Goal: Task Accomplishment & Management: Manage account settings

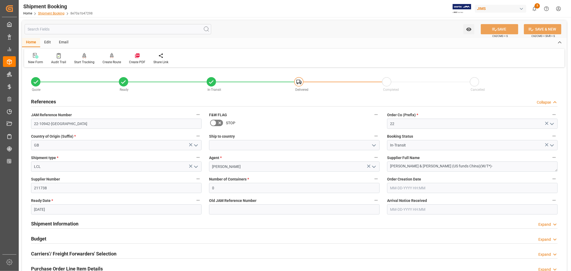
click at [45, 12] on link "Shipment Booking" at bounding box center [51, 14] width 27 height 4
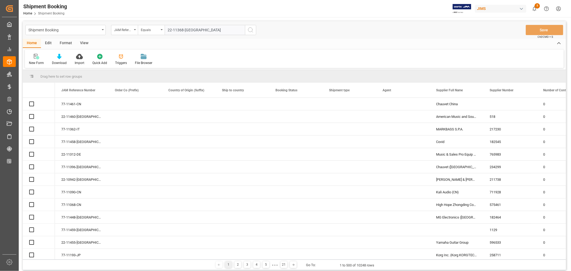
type input "22-11368-[GEOGRAPHIC_DATA]"
click at [251, 30] on icon "search button" at bounding box center [250, 30] width 6 height 6
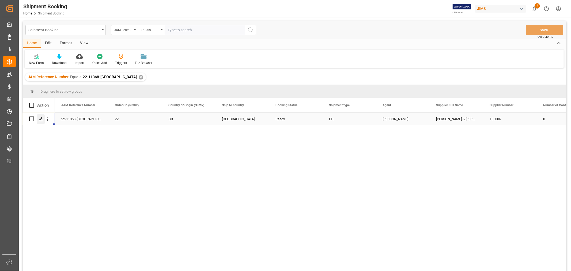
click at [42, 118] on polygon "Press SPACE to select this row." at bounding box center [40, 118] width 3 height 3
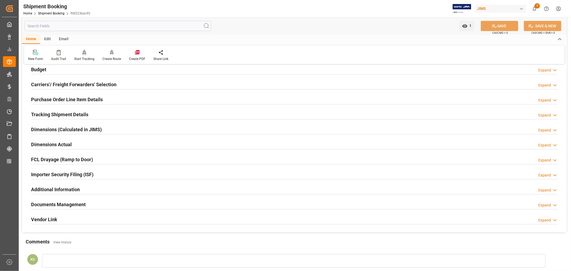
scroll to position [89, 0]
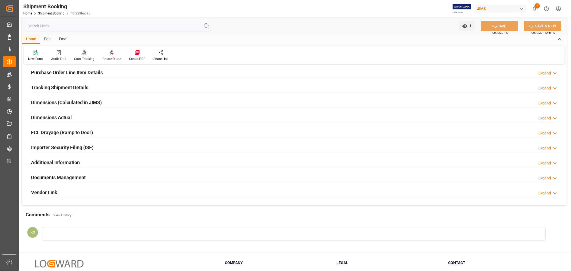
click at [105, 175] on div "Documents Management Expand" at bounding box center [294, 177] width 527 height 10
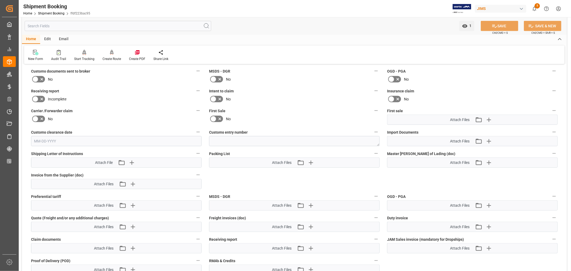
scroll to position [238, 0]
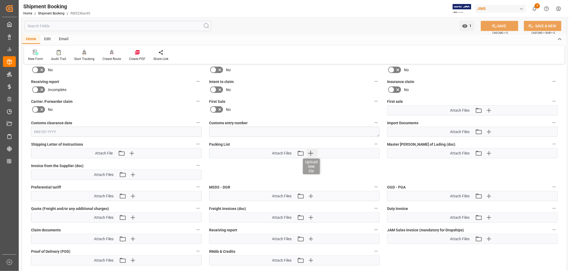
click at [312, 152] on icon "button" at bounding box center [310, 153] width 5 height 5
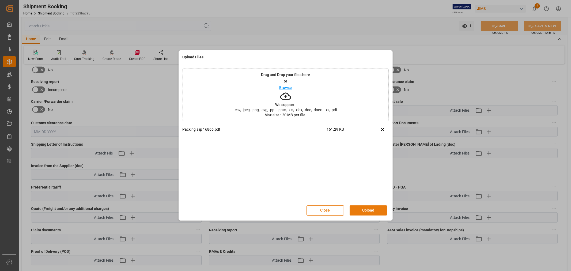
click at [365, 207] on button "Upload" at bounding box center [368, 210] width 37 height 10
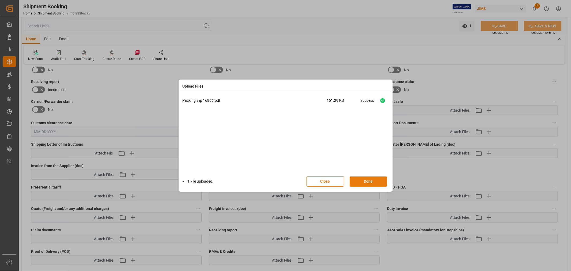
drag, startPoint x: 365, startPoint y: 181, endPoint x: 367, endPoint y: 179, distance: 3.6
click at [365, 181] on button "Done" at bounding box center [368, 182] width 37 height 10
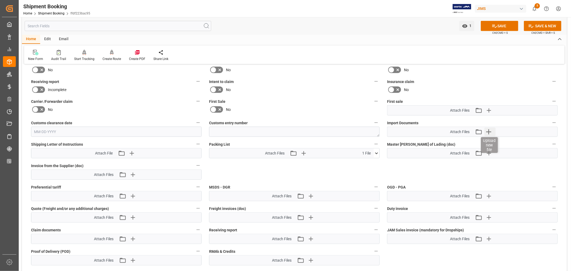
click at [490, 129] on icon "button" at bounding box center [489, 131] width 9 height 9
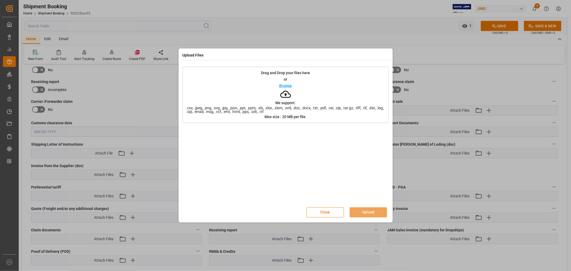
click at [284, 85] on p "Browse" at bounding box center [285, 86] width 13 height 4
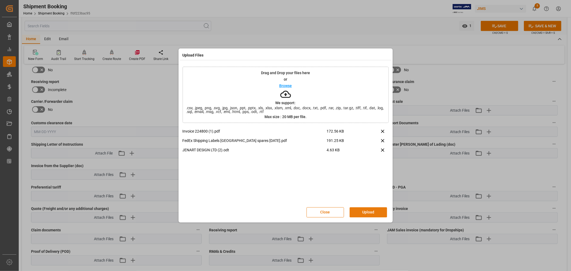
click at [366, 211] on button "Upload" at bounding box center [368, 212] width 37 height 10
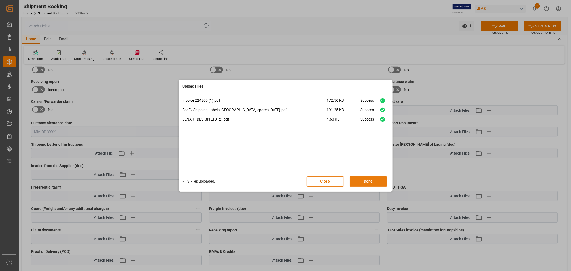
click at [366, 181] on button "Done" at bounding box center [368, 182] width 37 height 10
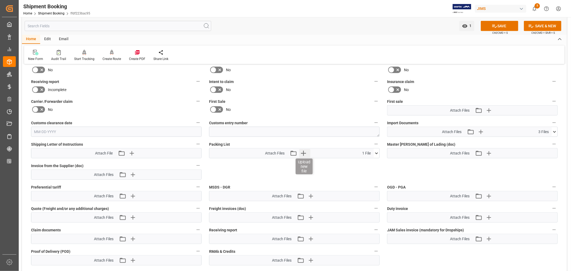
click at [304, 151] on icon "button" at bounding box center [303, 153] width 5 height 5
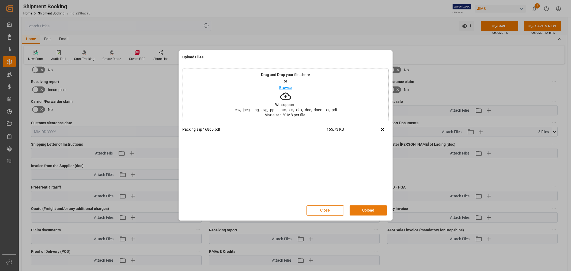
click at [365, 209] on button "Upload" at bounding box center [368, 210] width 37 height 10
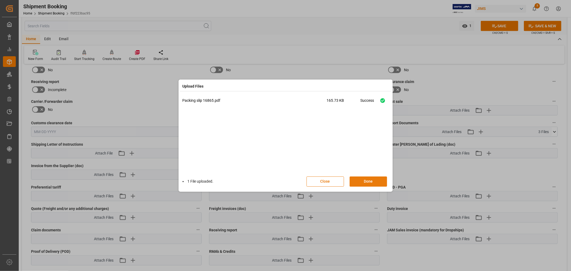
click at [365, 181] on button "Done" at bounding box center [368, 182] width 37 height 10
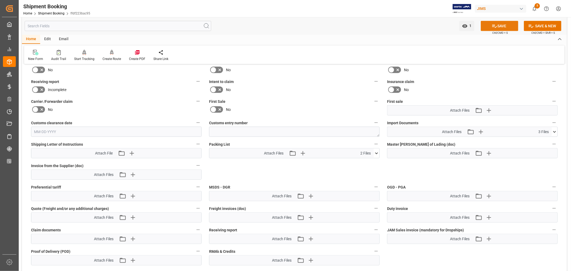
click at [498, 27] on button "SAVE" at bounding box center [499, 26] width 37 height 10
click at [465, 26] on icon "open menu" at bounding box center [464, 25] width 5 height 3
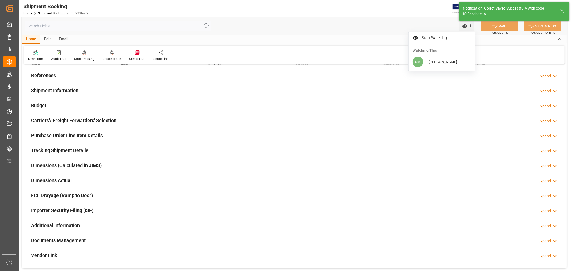
scroll to position [12, 0]
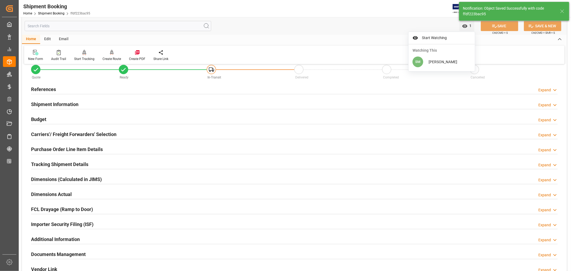
click at [94, 105] on div "Shipment Information Expand" at bounding box center [294, 104] width 527 height 10
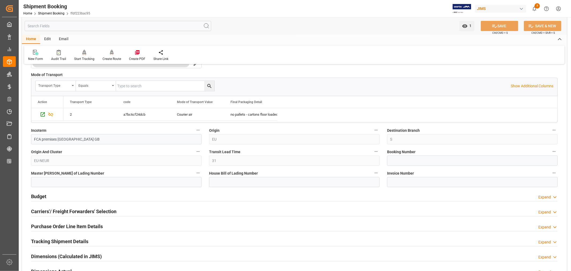
scroll to position [161, 0]
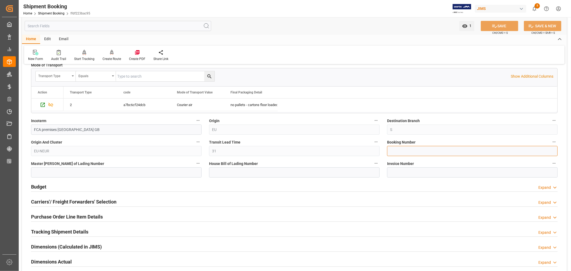
click at [393, 149] on input at bounding box center [472, 151] width 171 height 10
type input "884925520400"
click at [217, 174] on input at bounding box center [294, 172] width 171 height 10
drag, startPoint x: 239, startPoint y: 172, endPoint x: 212, endPoint y: 172, distance: 26.5
click at [212, 172] on input "884925520400" at bounding box center [294, 172] width 171 height 10
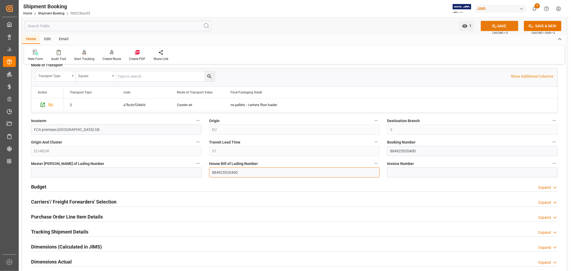
type input "884925520400"
click at [501, 25] on button "SAVE" at bounding box center [499, 26] width 37 height 10
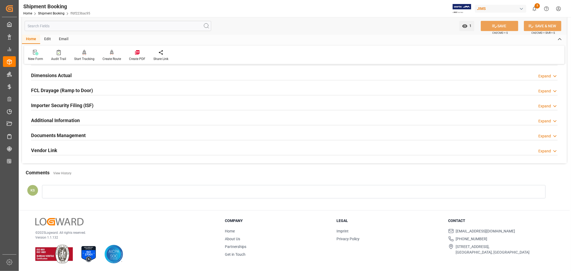
scroll to position [0, 0]
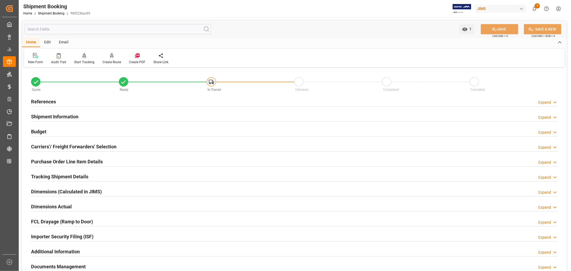
click at [56, 162] on h2 "Purchase Order Line Item Details" at bounding box center [67, 161] width 72 height 7
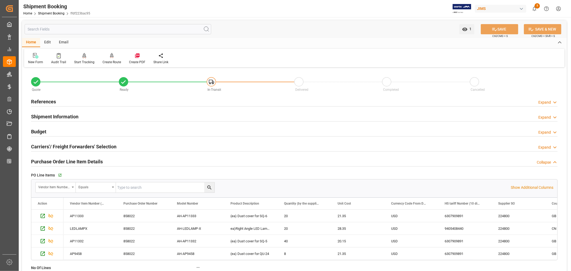
click at [56, 162] on h2 "Purchase Order Line Item Details" at bounding box center [67, 161] width 72 height 7
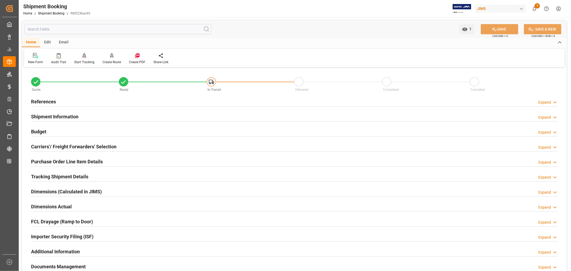
click at [41, 130] on h2 "Budget" at bounding box center [38, 131] width 15 height 7
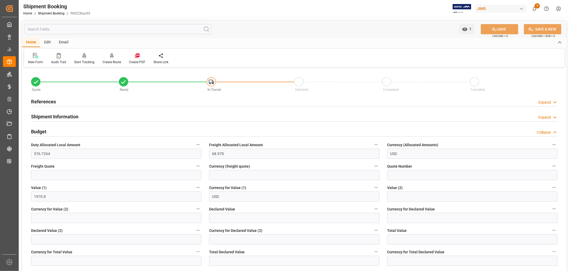
click at [40, 131] on h2 "Budget" at bounding box center [38, 131] width 15 height 7
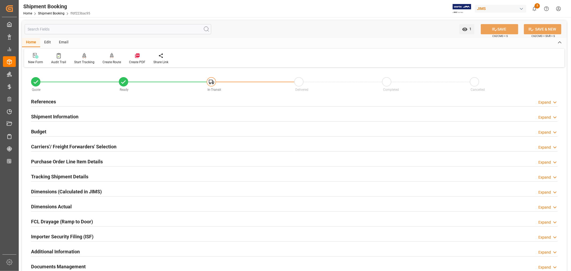
click at [40, 131] on h2 "Budget" at bounding box center [38, 131] width 15 height 7
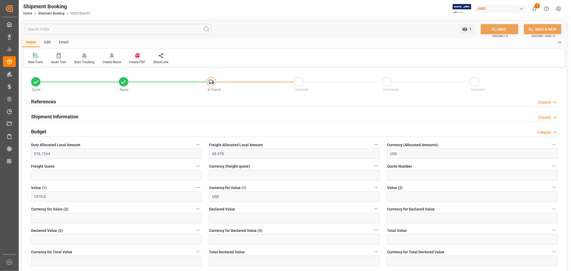
click at [49, 98] on h2 "References" at bounding box center [43, 101] width 25 height 7
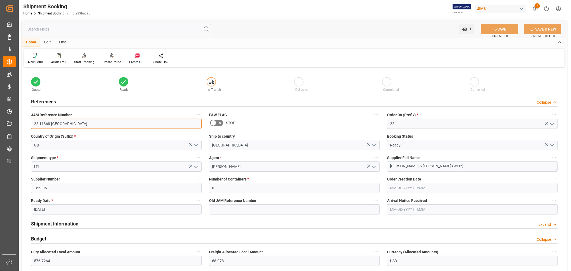
drag, startPoint x: 55, startPoint y: 123, endPoint x: 33, endPoint y: 123, distance: 22.5
click at [33, 123] on input "22-11368-GB" at bounding box center [116, 124] width 171 height 10
click at [110, 103] on div "References Collapse" at bounding box center [294, 101] width 527 height 10
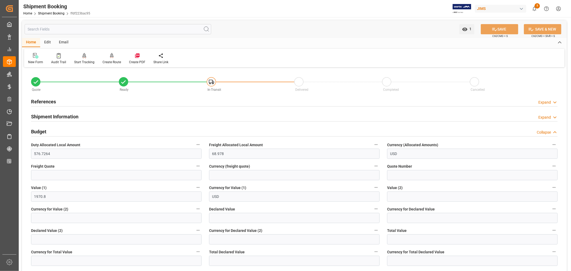
click at [110, 132] on div "Budget Collapse" at bounding box center [294, 131] width 527 height 10
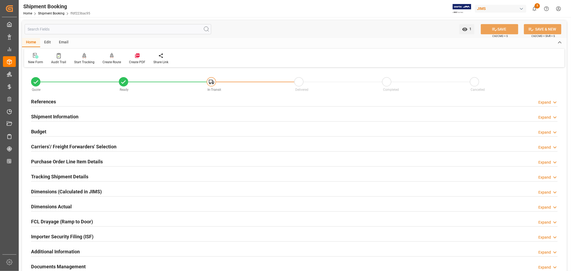
click at [179, 118] on div "Shipment Information Expand" at bounding box center [294, 116] width 527 height 10
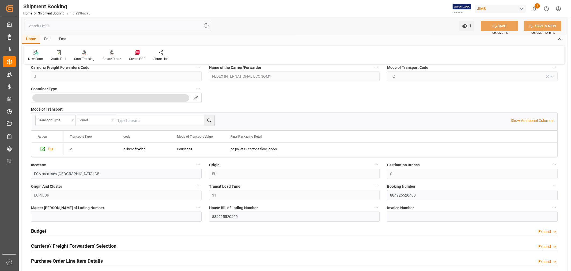
scroll to position [119, 0]
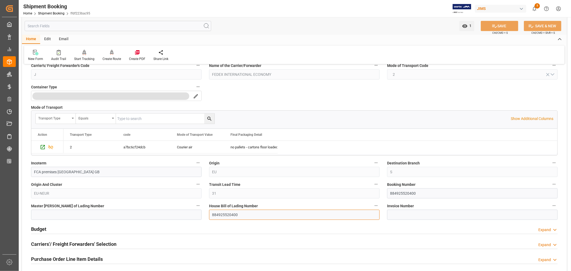
click at [221, 215] on input "884925520400" at bounding box center [294, 215] width 171 height 10
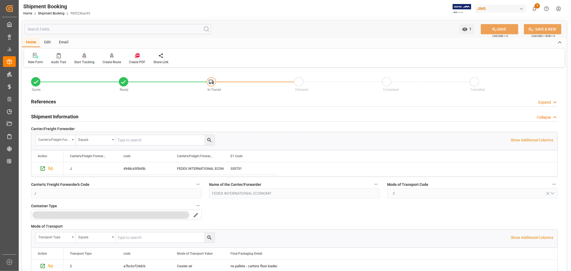
click at [71, 116] on h2 "Shipment Information" at bounding box center [54, 116] width 47 height 7
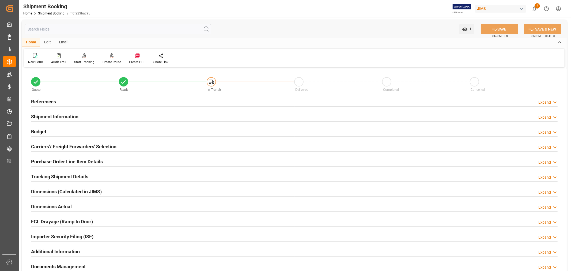
click at [46, 159] on h2 "Purchase Order Line Item Details" at bounding box center [67, 161] width 72 height 7
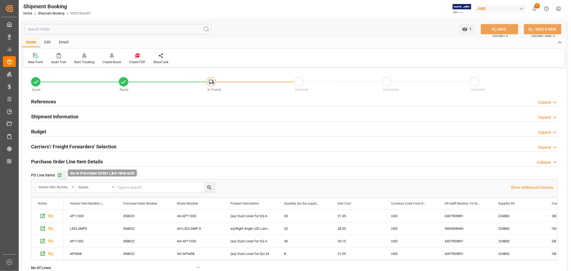
click at [60, 174] on icon "button" at bounding box center [59, 175] width 3 height 3
click at [80, 160] on h2 "Purchase Order Line Item Details" at bounding box center [67, 161] width 72 height 7
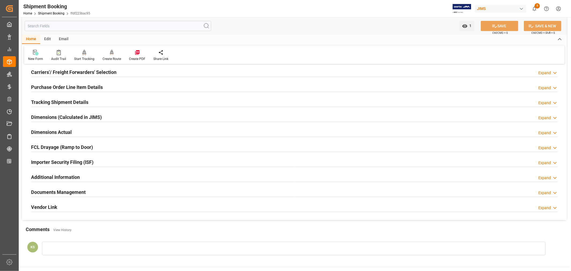
scroll to position [119, 0]
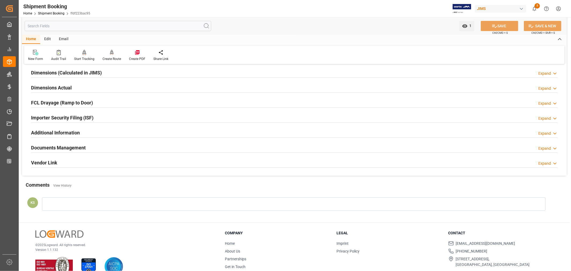
click at [86, 149] on div "Documents Management Expand" at bounding box center [294, 147] width 527 height 10
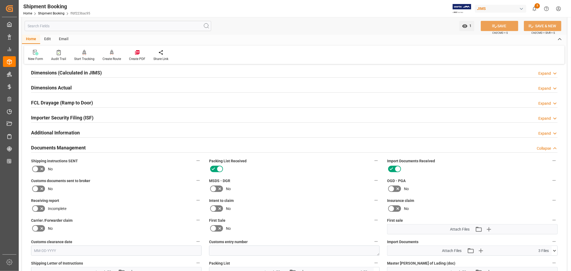
click at [36, 189] on icon at bounding box center [35, 189] width 6 height 6
click at [0, 0] on input "checkbox" at bounding box center [0, 0] width 0 height 0
click at [500, 24] on button "SAVE" at bounding box center [499, 26] width 37 height 10
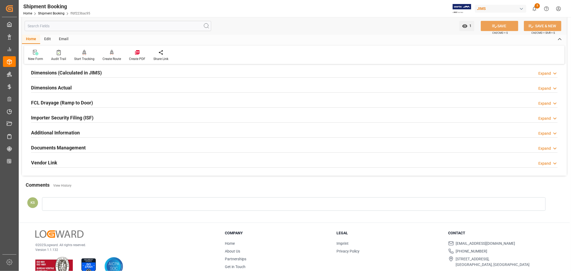
click at [140, 147] on div "Documents Management Expand" at bounding box center [294, 147] width 527 height 10
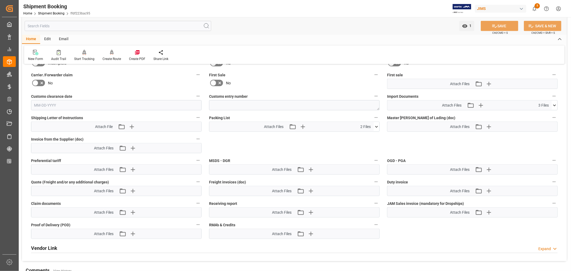
scroll to position [268, 0]
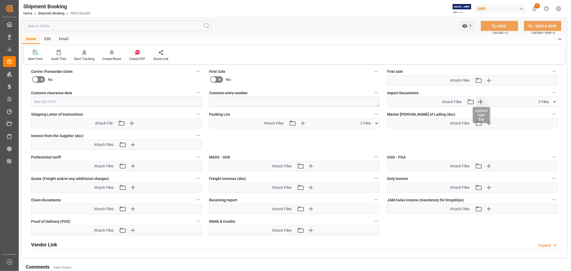
click at [481, 99] on icon "button" at bounding box center [480, 101] width 5 height 5
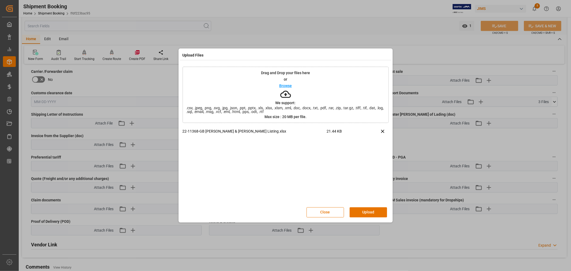
click at [361, 211] on button "Upload" at bounding box center [368, 212] width 37 height 10
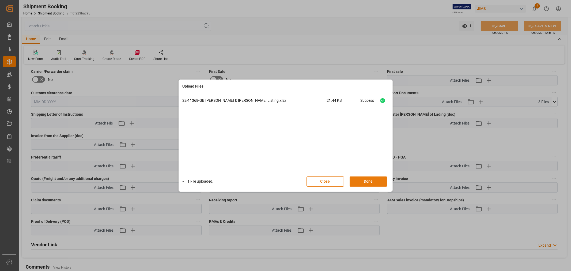
click at [368, 182] on button "Done" at bounding box center [368, 182] width 37 height 10
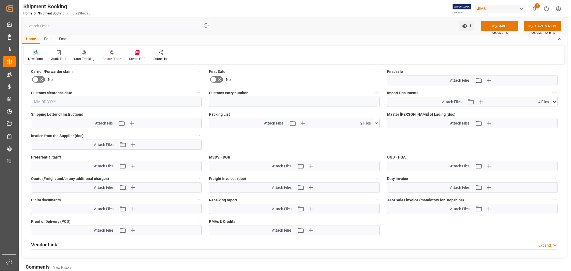
click at [492, 26] on icon at bounding box center [495, 26] width 6 height 6
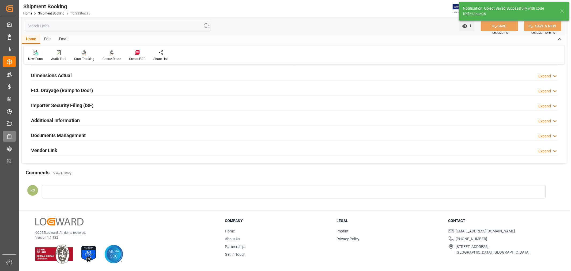
scroll to position [38, 0]
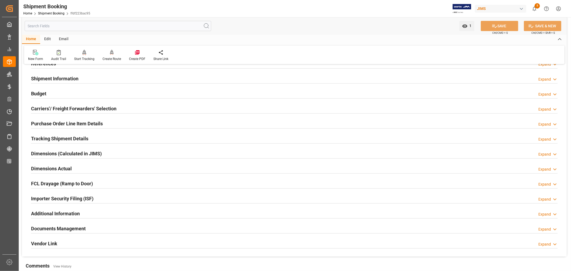
drag, startPoint x: 170, startPoint y: 228, endPoint x: 332, endPoint y: 149, distance: 180.6
click at [170, 228] on div "Documents Management Expand" at bounding box center [294, 228] width 527 height 10
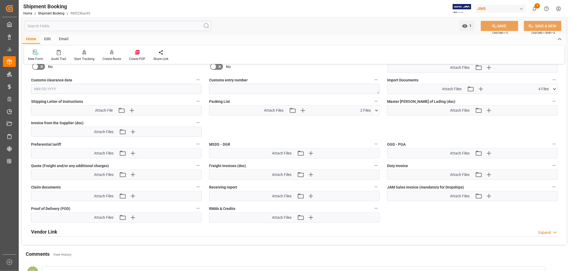
scroll to position [268, 0]
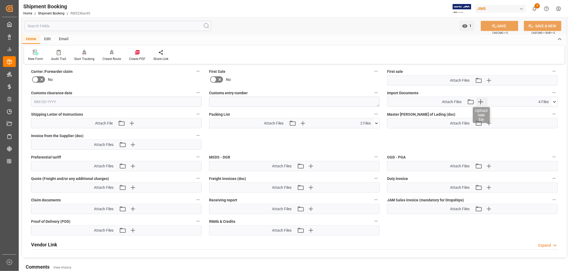
click at [482, 99] on icon "button" at bounding box center [480, 101] width 9 height 9
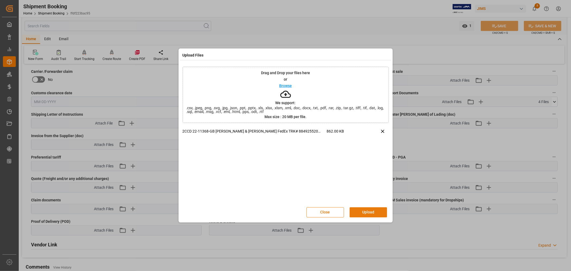
click at [371, 210] on button "Upload" at bounding box center [368, 212] width 37 height 10
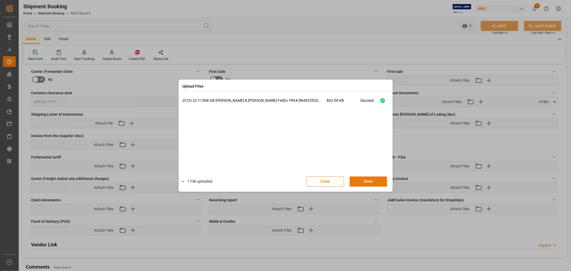
click at [370, 181] on button "Done" at bounding box center [368, 182] width 37 height 10
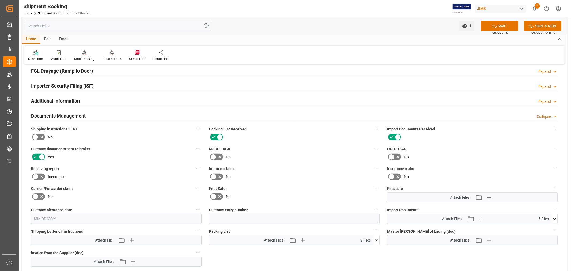
scroll to position [149, 0]
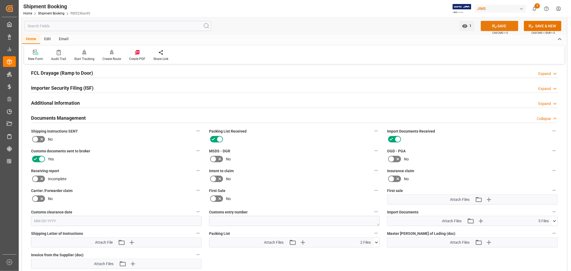
click at [500, 25] on button "SAVE" at bounding box center [499, 26] width 37 height 10
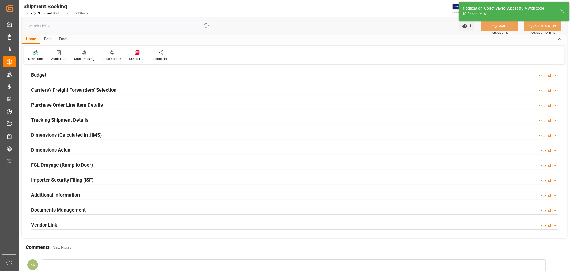
scroll to position [42, 0]
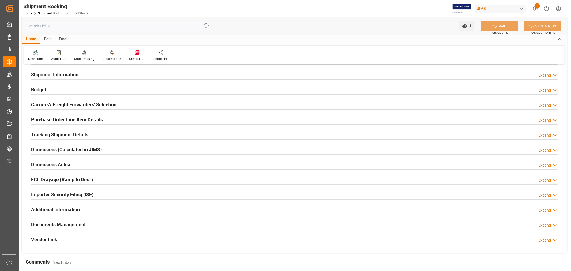
click at [59, 73] on h2 "Shipment Information" at bounding box center [54, 74] width 47 height 7
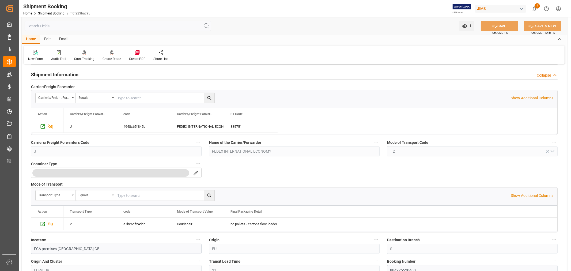
click at [67, 72] on h2 "Shipment Information" at bounding box center [54, 74] width 47 height 7
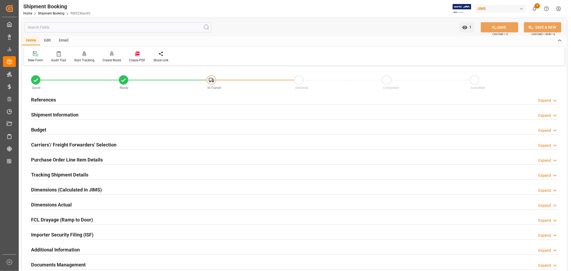
scroll to position [0, 0]
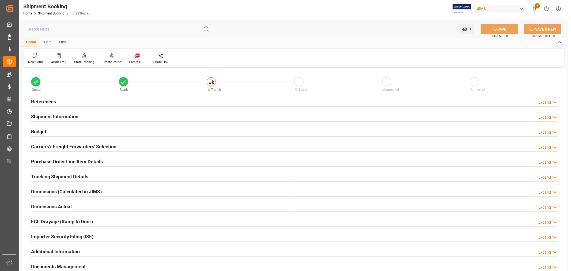
click at [55, 101] on div "References Expand" at bounding box center [294, 101] width 527 height 10
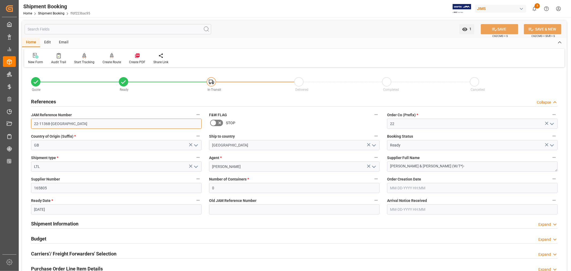
drag, startPoint x: 57, startPoint y: 124, endPoint x: 34, endPoint y: 124, distance: 22.8
click at [34, 124] on input "22-11368-GB" at bounding box center [116, 124] width 171 height 10
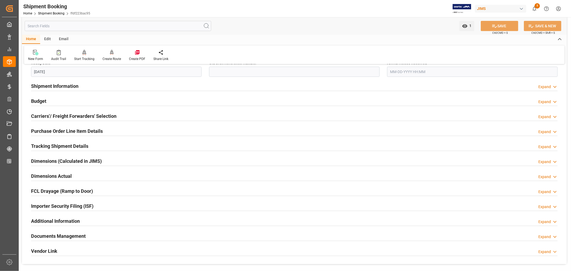
scroll to position [149, 0]
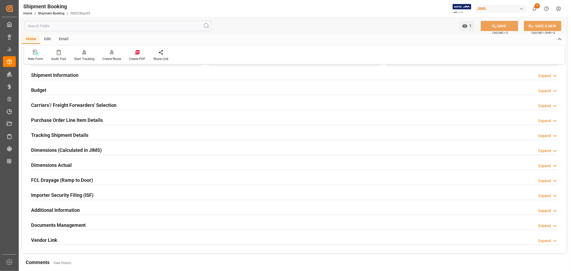
click at [48, 133] on h2 "Tracking Shipment Details" at bounding box center [59, 135] width 57 height 7
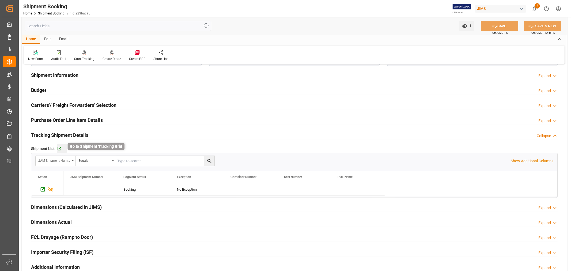
click at [59, 147] on icon "button" at bounding box center [59, 149] width 5 height 5
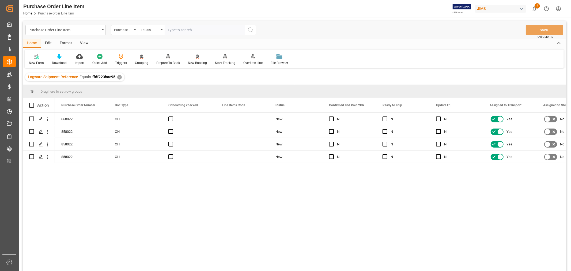
click at [86, 43] on div "View" at bounding box center [84, 43] width 16 height 9
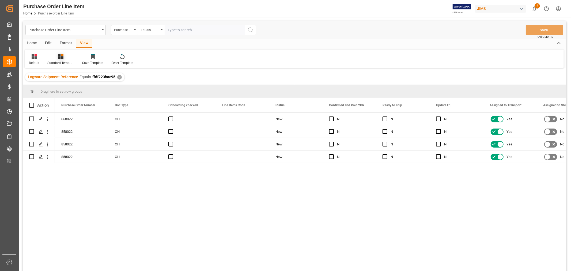
click at [61, 61] on div "Standard Templates" at bounding box center [60, 63] width 27 height 5
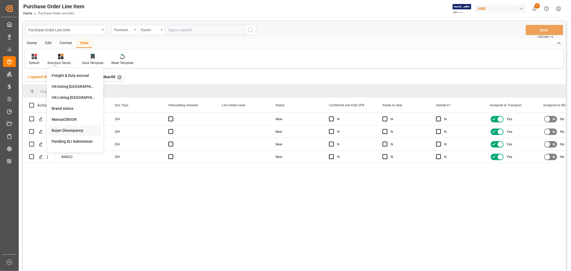
click at [67, 127] on div "Buyer Discrepancy" at bounding box center [75, 130] width 52 height 11
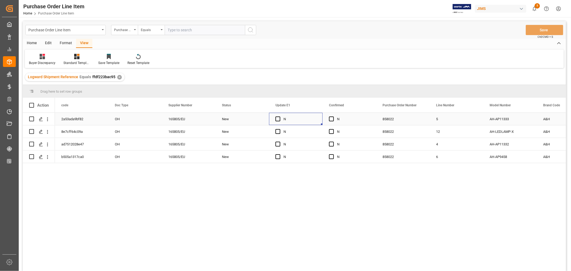
click at [304, 117] on div "N" at bounding box center [300, 119] width 33 height 12
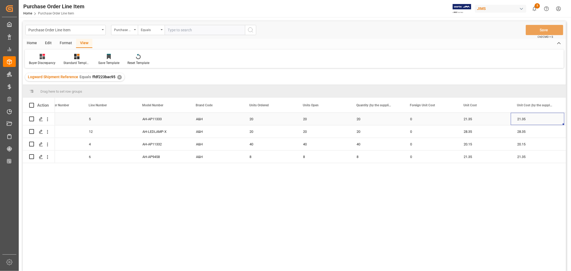
scroll to position [0, 401]
click at [326, 118] on div "20" at bounding box center [324, 119] width 54 height 12
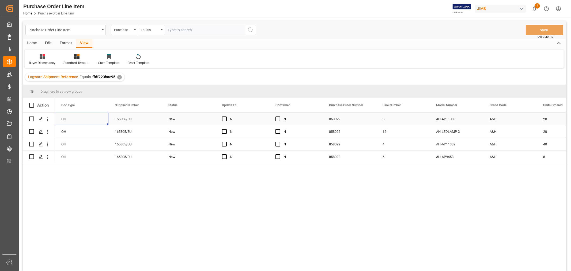
scroll to position [0, 0]
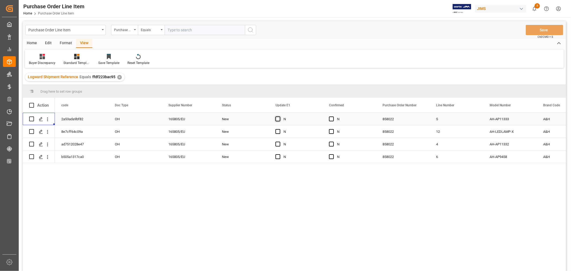
click at [279, 117] on span "Press SPACE to select this row." at bounding box center [278, 119] width 5 height 5
click at [280, 117] on input "Press SPACE to select this row." at bounding box center [280, 117] width 0 height 0
drag, startPoint x: 321, startPoint y: 124, endPoint x: 319, endPoint y: 153, distance: 29.3
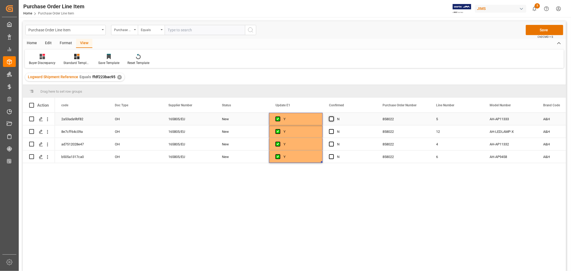
click at [332, 119] on span "Press SPACE to select this row." at bounding box center [331, 119] width 5 height 5
click at [333, 117] on input "Press SPACE to select this row." at bounding box center [333, 117] width 0 height 0
drag, startPoint x: 375, startPoint y: 124, endPoint x: 372, endPoint y: 153, distance: 29.6
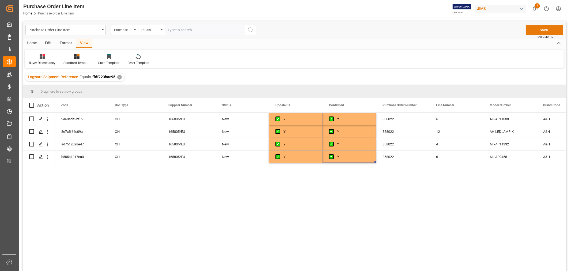
click at [543, 29] on button "Save" at bounding box center [544, 30] width 37 height 10
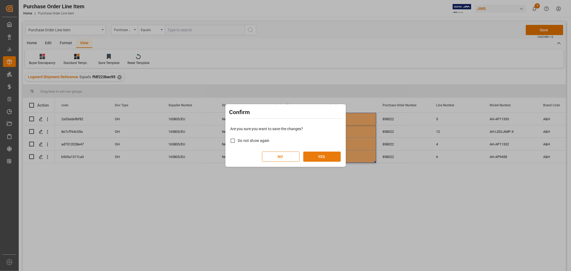
click at [322, 153] on button "YES" at bounding box center [321, 157] width 37 height 10
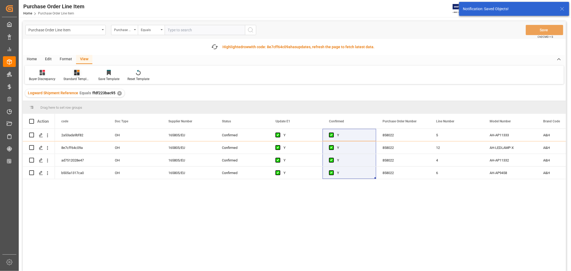
click at [76, 72] on icon at bounding box center [76, 72] width 5 height 5
click at [78, 101] on div "HS listing USA" at bounding box center [91, 103] width 47 height 6
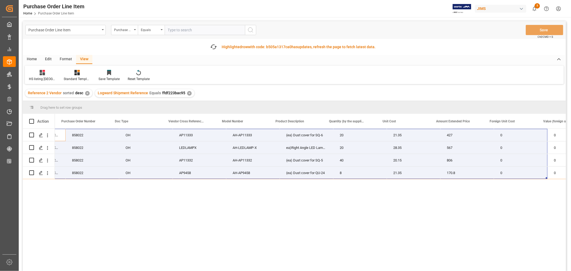
scroll to position [0, 75]
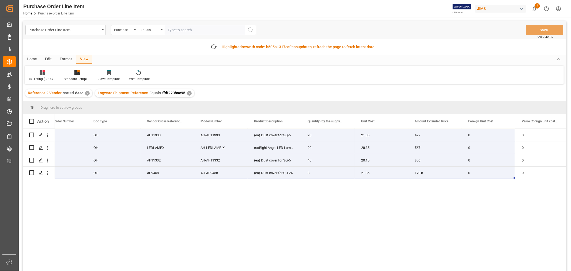
drag, startPoint x: 73, startPoint y: 133, endPoint x: 307, endPoint y: 121, distance: 234.6
click at [568, 172] on main "Purchase Order Line Item Purchase Order Number Equals Save Ctrl/CMD + S Fetch l…" at bounding box center [294, 161] width 551 height 280
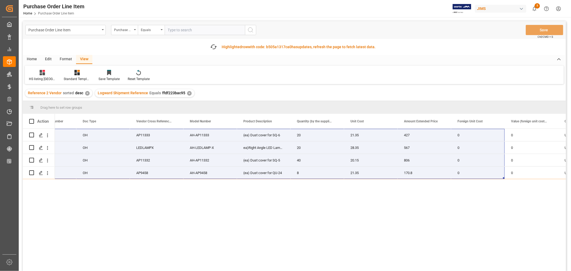
click at [242, 45] on span "row" at bounding box center [245, 47] width 6 height 4
click at [213, 46] on icon "button" at bounding box center [213, 47] width 9 height 9
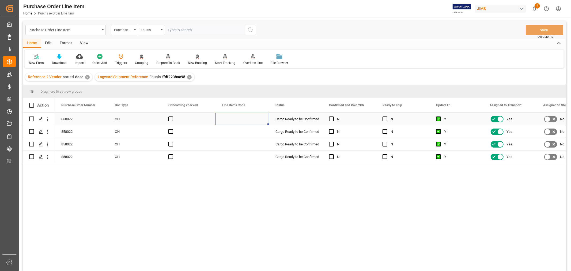
click at [240, 117] on div "Press SPACE to select this row." at bounding box center [243, 119] width 54 height 12
click at [81, 41] on div "View" at bounding box center [84, 43] width 16 height 9
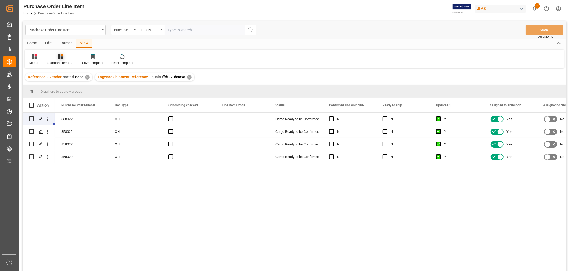
click at [63, 63] on div "Standard Templates" at bounding box center [60, 63] width 27 height 5
click at [64, 85] on div "HS listing [GEOGRAPHIC_DATA]" at bounding box center [75, 87] width 47 height 6
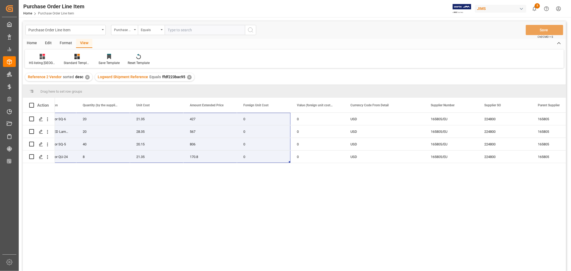
scroll to position [0, 300]
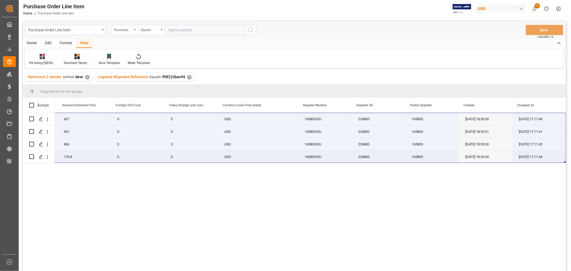
drag, startPoint x: 67, startPoint y: 115, endPoint x: 541, endPoint y: 157, distance: 475.6
click at [541, 157] on div "22-11368-GB 20 21.35 427 0 0 USD 165805/EU 224800 165805 [DATE] 18:55:30 [DATE]…" at bounding box center [97, 138] width 937 height 50
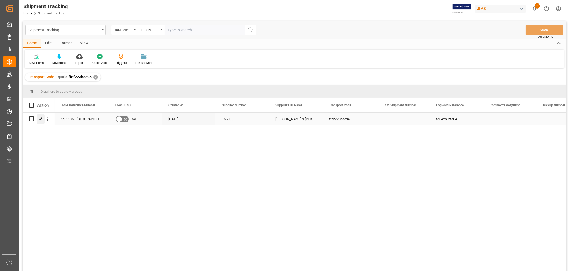
click at [42, 119] on icon "Press SPACE to select this row." at bounding box center [41, 119] width 4 height 4
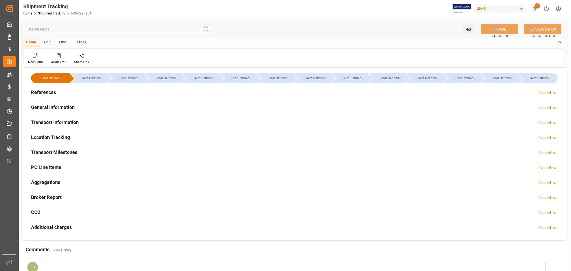
type input "10-03-2025"
click at [46, 92] on h2 "References" at bounding box center [43, 92] width 25 height 7
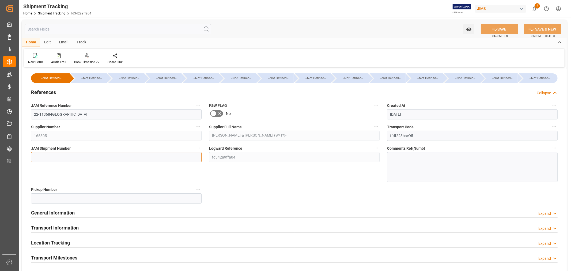
click at [46, 157] on input at bounding box center [116, 157] width 171 height 10
paste input "73386"
type input "73386"
click at [501, 29] on button "SAVE" at bounding box center [499, 29] width 37 height 10
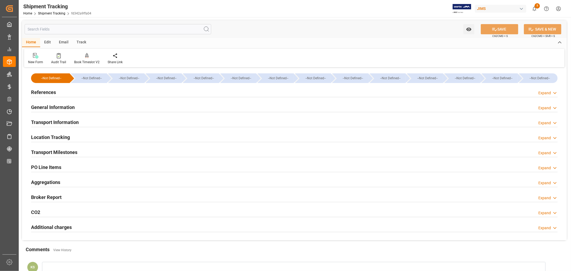
click at [71, 152] on h2 "Transport Milestones" at bounding box center [54, 152] width 46 height 7
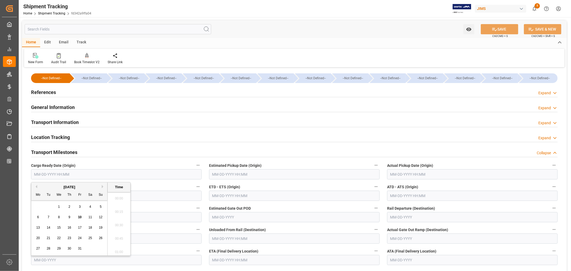
click at [63, 175] on input "text" at bounding box center [116, 174] width 171 height 10
click at [49, 188] on div "October 2025" at bounding box center [69, 187] width 76 height 5
click at [79, 207] on span "3" at bounding box center [80, 207] width 2 height 4
type input "10-03-2025 00:00"
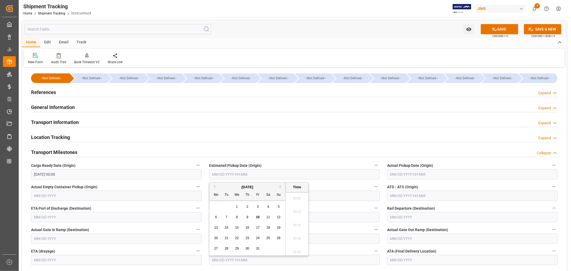
click at [232, 174] on input "text" at bounding box center [294, 174] width 171 height 10
click at [217, 217] on span "6" at bounding box center [216, 217] width 2 height 4
type input "10-06-2025 00:00"
click at [401, 173] on input "text" at bounding box center [472, 174] width 171 height 10
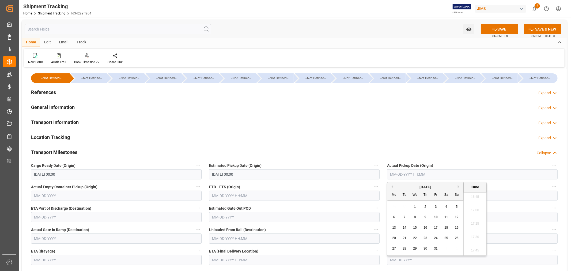
click at [394, 216] on span "6" at bounding box center [394, 217] width 2 height 4
type input "10-06-2025 00:00"
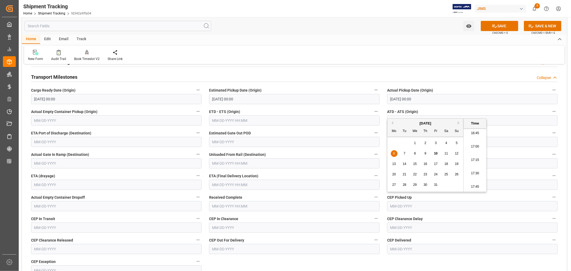
scroll to position [89, 0]
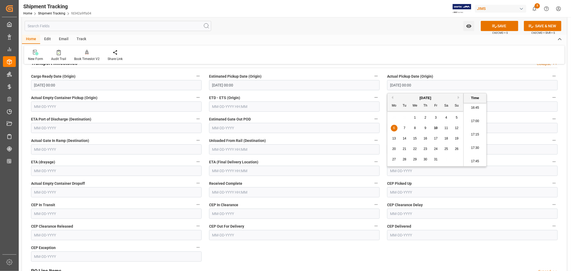
click at [398, 192] on input "text" at bounding box center [472, 192] width 171 height 10
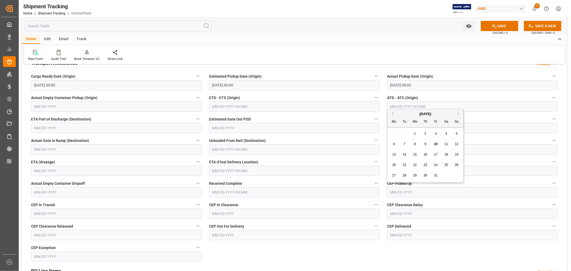
click at [395, 144] on div "6" at bounding box center [394, 144] width 7 height 6
type input "10-06-2025"
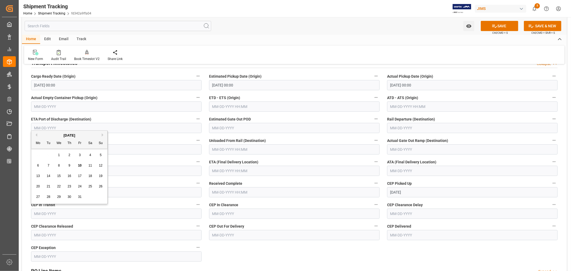
click at [49, 212] on input "text" at bounding box center [116, 214] width 171 height 10
click at [48, 165] on span "7" at bounding box center [49, 166] width 2 height 4
type input "10-07-2025"
click at [501, 25] on button "SAVE" at bounding box center [499, 26] width 37 height 10
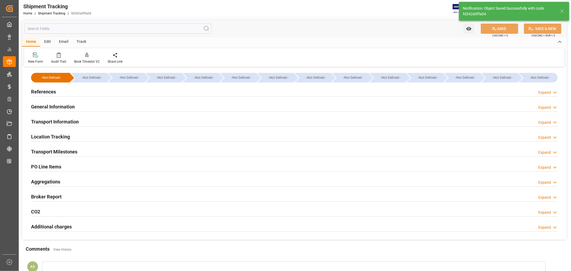
scroll to position [0, 0]
click at [72, 122] on h2 "Transport Information" at bounding box center [55, 122] width 48 height 7
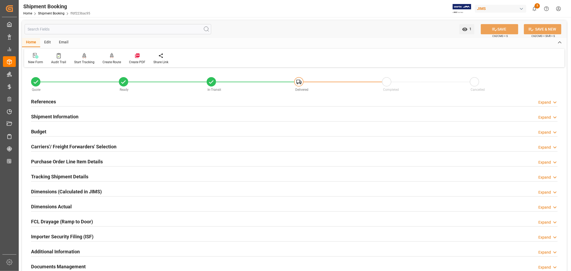
click at [54, 161] on h2 "Purchase Order Line Item Details" at bounding box center [67, 161] width 72 height 7
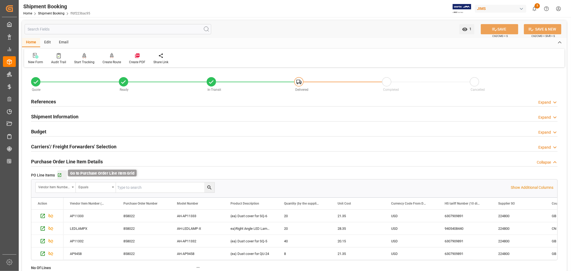
click at [59, 175] on icon "button" at bounding box center [59, 175] width 3 height 3
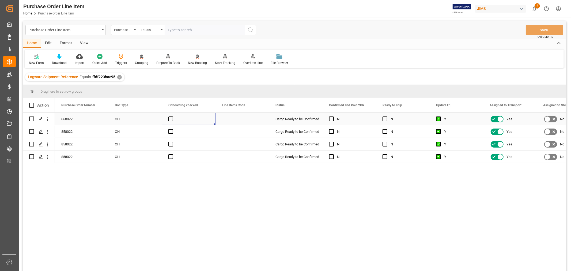
click at [205, 119] on div "Press SPACE to select this row." at bounding box center [189, 119] width 54 height 12
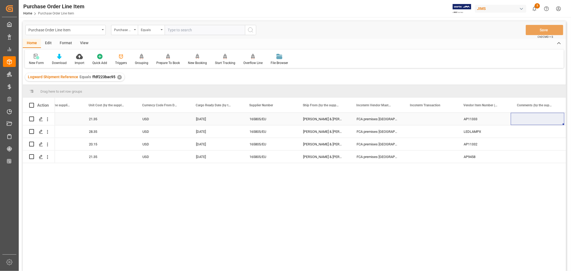
click at [416, 119] on div "Press SPACE to select this row." at bounding box center [431, 119] width 54 height 12
click at [409, 121] on input "Press SPACE to select this row." at bounding box center [430, 122] width 45 height 10
paste input "h`$!""
type input "h`$!""
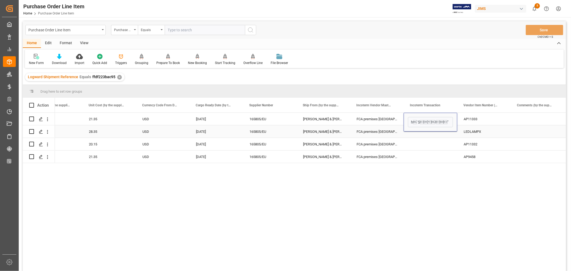
click at [417, 134] on div "Press SPACE to select this row." at bounding box center [431, 131] width 54 height 12
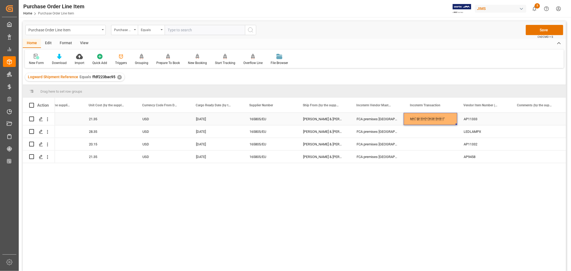
click at [416, 118] on div "h`$!"" at bounding box center [431, 119] width 54 height 12
click at [421, 118] on div "h`$!"" at bounding box center [431, 119] width 54 height 12
drag, startPoint x: 434, startPoint y: 121, endPoint x: 408, endPoint y: 121, distance: 26.3
click at [408, 121] on input "h`$!"" at bounding box center [430, 122] width 45 height 10
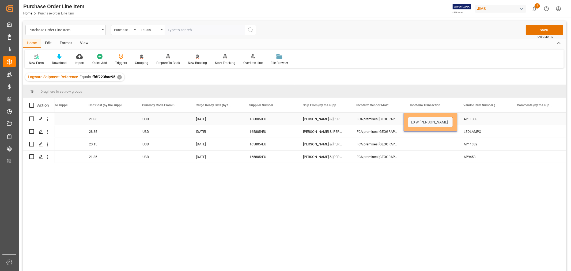
type input "EXW Penryn"
click at [431, 141] on div "Press SPACE to select this row." at bounding box center [431, 144] width 54 height 12
click at [430, 113] on div "EXW Penryn" at bounding box center [431, 119] width 54 height 12
drag, startPoint x: 456, startPoint y: 123, endPoint x: 452, endPoint y: 155, distance: 31.6
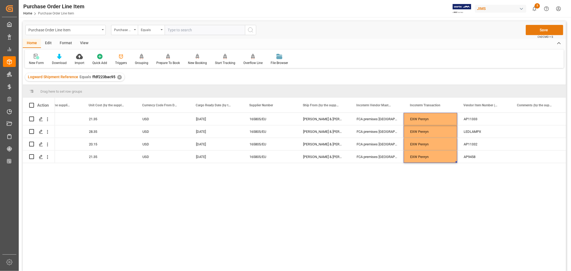
click at [541, 32] on button "Save" at bounding box center [544, 30] width 37 height 10
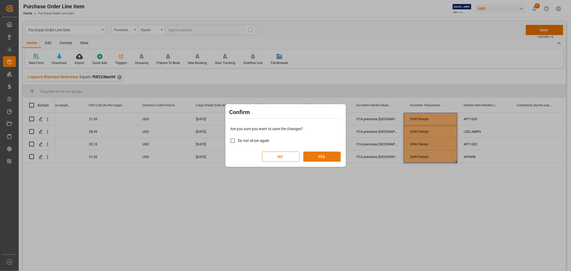
click at [323, 156] on button "YES" at bounding box center [321, 157] width 37 height 10
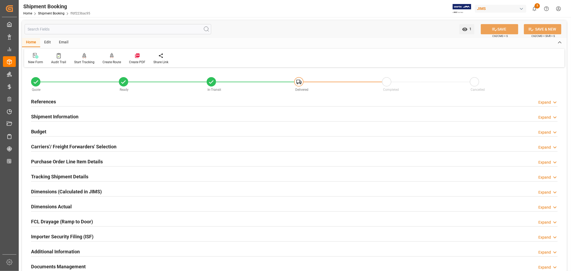
click at [62, 174] on h2 "Tracking Shipment Details" at bounding box center [59, 176] width 57 height 7
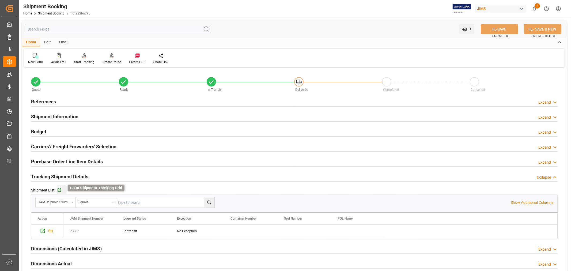
click at [59, 189] on icon "button" at bounding box center [59, 190] width 5 height 5
click at [44, 14] on link "Shipment Booking" at bounding box center [51, 14] width 27 height 4
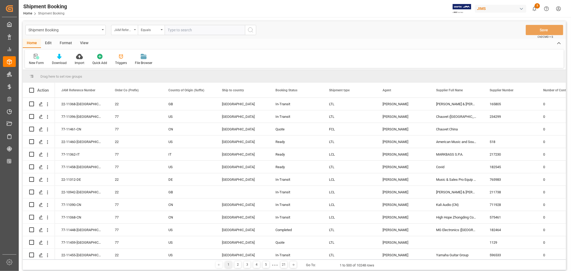
click at [135, 29] on icon "open menu" at bounding box center [135, 29] width 2 height 1
type input "book"
click at [133, 65] on div "Booking Number" at bounding box center [151, 65] width 80 height 11
click at [171, 28] on input "text" at bounding box center [205, 30] width 80 height 10
paste input "3543164601"
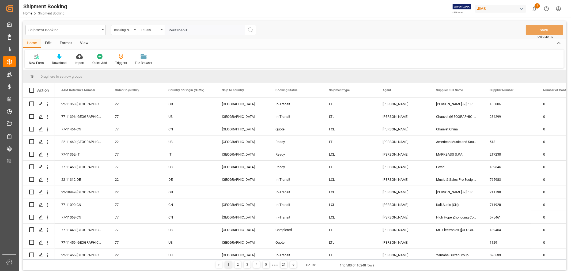
type input "3543164601"
click at [251, 29] on icon "search button" at bounding box center [250, 30] width 6 height 6
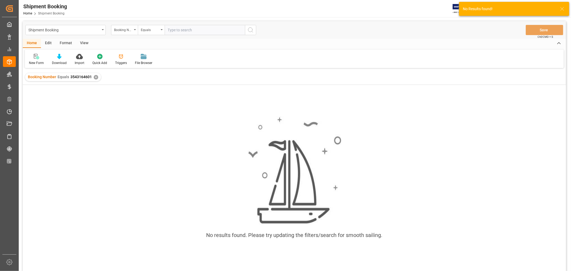
click at [96, 77] on div "✕" at bounding box center [96, 77] width 5 height 5
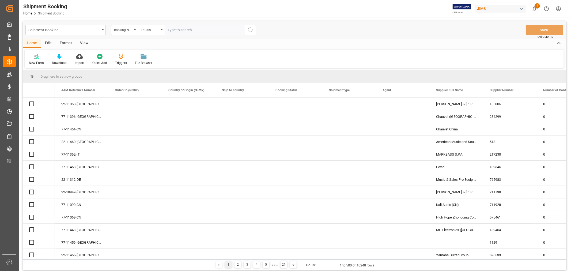
click at [171, 30] on input "text" at bounding box center [205, 30] width 80 height 10
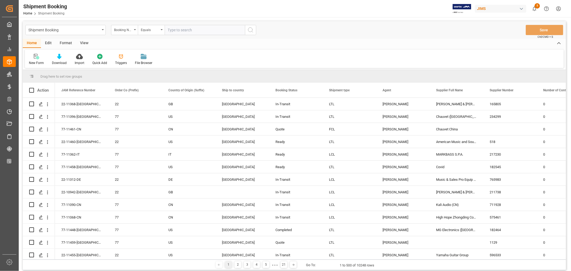
paste input "3543164601"
click at [168, 30] on input "3543164601" at bounding box center [205, 30] width 80 height 10
type input "3543164601"
click at [250, 30] on icon "search button" at bounding box center [250, 30] width 6 height 6
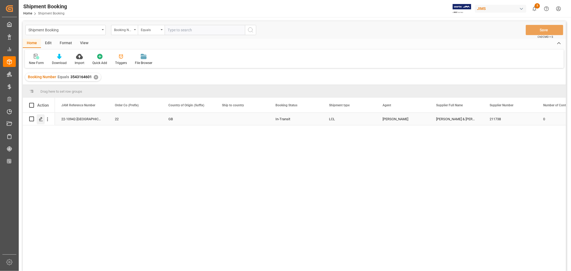
click at [42, 119] on icon "Press SPACE to select this row." at bounding box center [41, 119] width 4 height 4
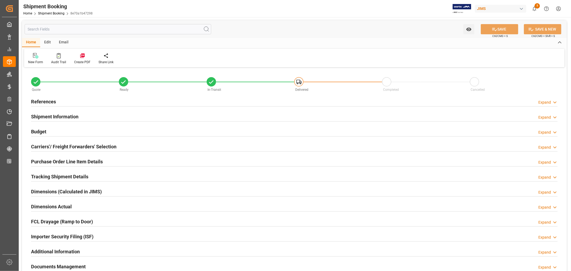
type input "0"
type input "09-18-2025"
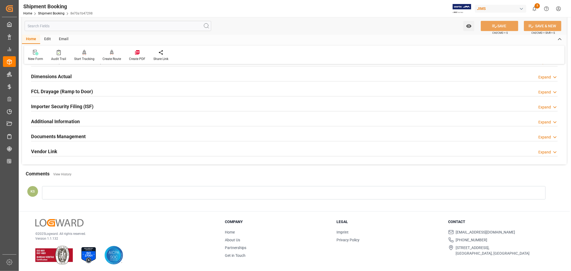
scroll to position [132, 0]
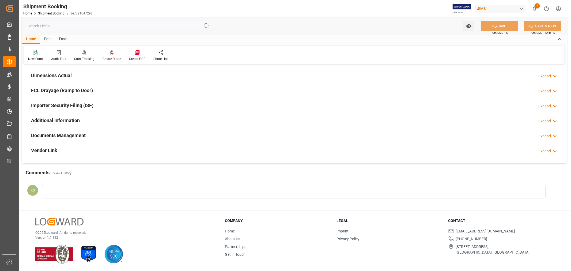
click at [122, 136] on div "Documents Management Expand" at bounding box center [294, 135] width 527 height 10
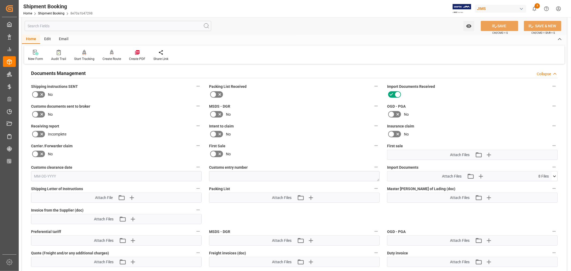
scroll to position [250, 0]
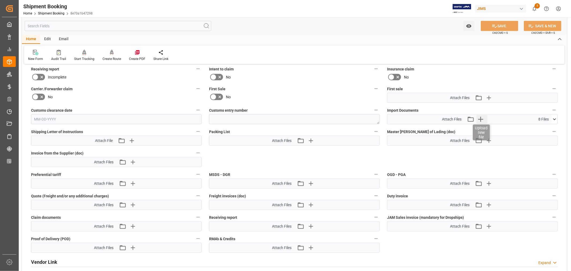
click at [482, 117] on icon "button" at bounding box center [480, 119] width 9 height 9
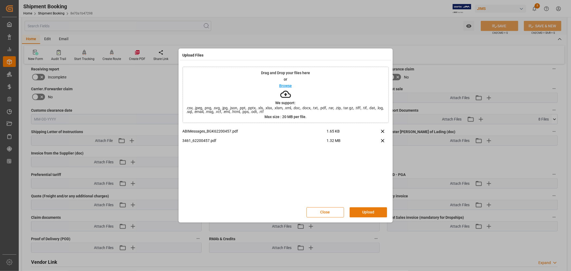
click at [372, 212] on button "Upload" at bounding box center [368, 212] width 37 height 10
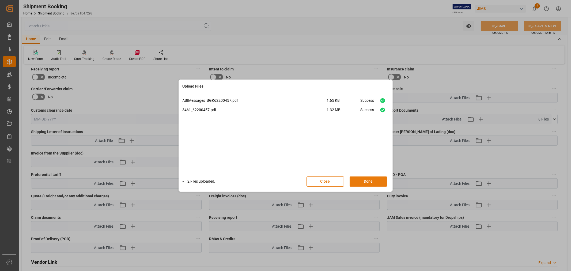
click at [364, 181] on button "Done" at bounding box center [368, 182] width 37 height 10
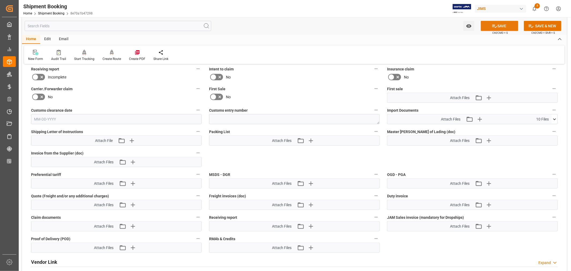
click at [502, 26] on button "SAVE" at bounding box center [499, 26] width 37 height 10
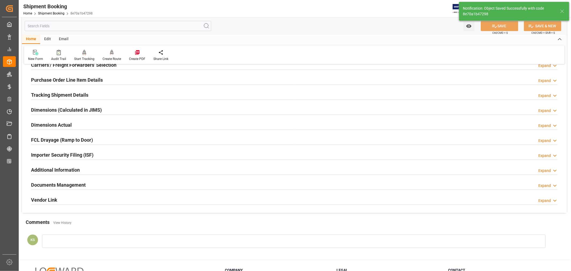
scroll to position [72, 0]
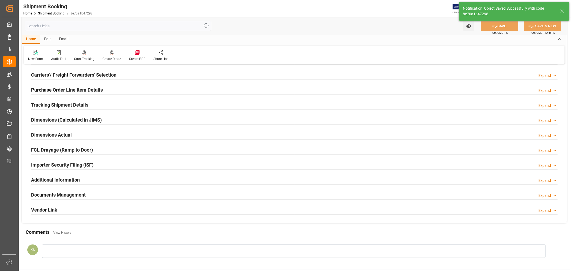
click at [54, 104] on h2 "Tracking Shipment Details" at bounding box center [59, 104] width 57 height 7
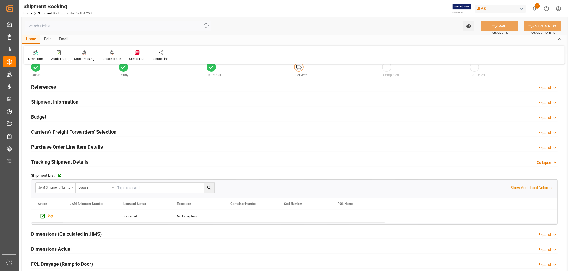
scroll to position [12, 0]
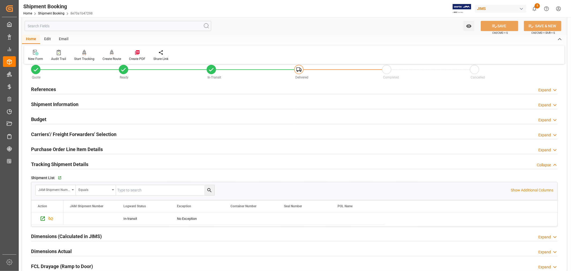
click at [49, 103] on h2 "Shipment Information" at bounding box center [54, 104] width 47 height 7
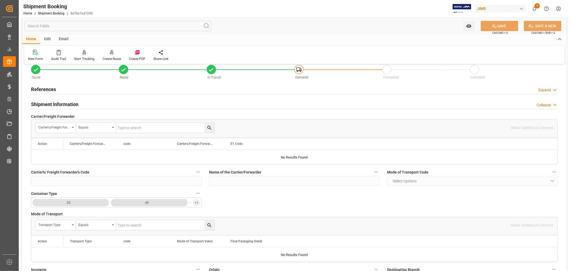
click at [50, 103] on h2 "Shipment Information" at bounding box center [54, 104] width 47 height 7
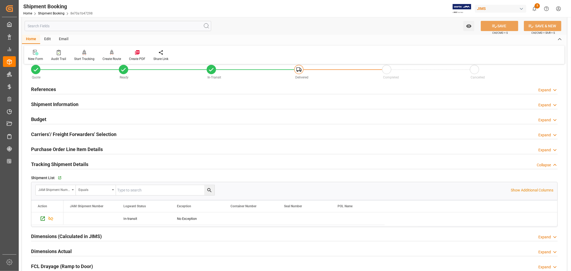
click at [47, 88] on h2 "References" at bounding box center [43, 89] width 25 height 7
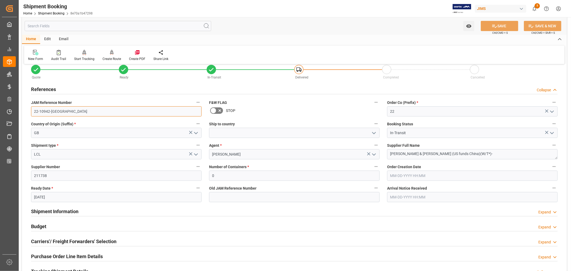
drag, startPoint x: 56, startPoint y: 111, endPoint x: 31, endPoint y: 111, distance: 24.4
click at [31, 111] on input "22-10942-GB" at bounding box center [116, 111] width 171 height 10
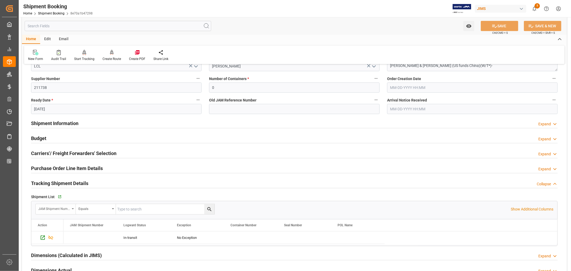
scroll to position [102, 0]
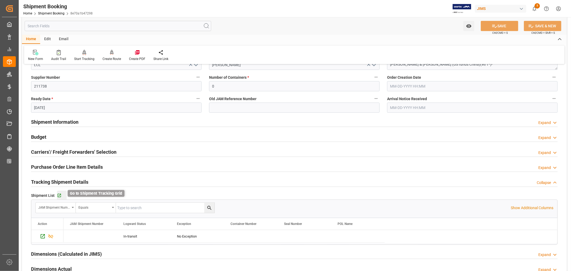
click at [59, 194] on icon "button" at bounding box center [59, 195] width 5 height 5
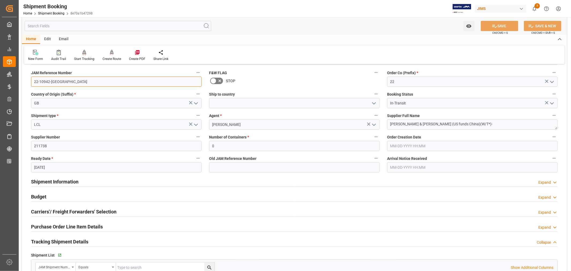
scroll to position [12, 0]
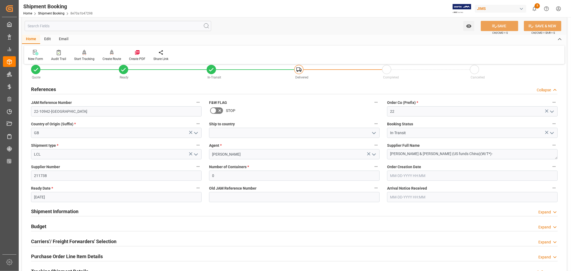
click at [54, 89] on h2 "References" at bounding box center [43, 89] width 25 height 7
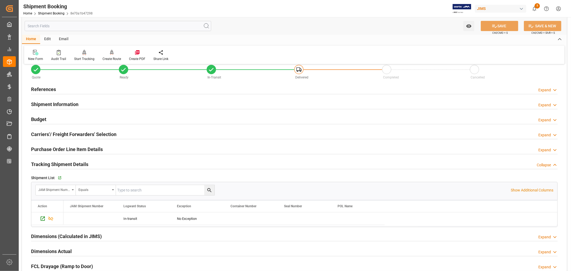
click at [57, 104] on h2 "Shipment Information" at bounding box center [54, 104] width 47 height 7
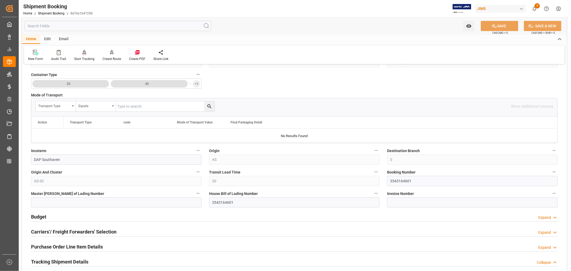
scroll to position [132, 0]
click at [397, 180] on input "3543164601" at bounding box center [472, 181] width 171 height 10
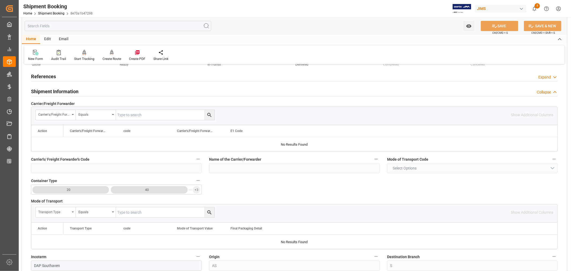
scroll to position [12, 0]
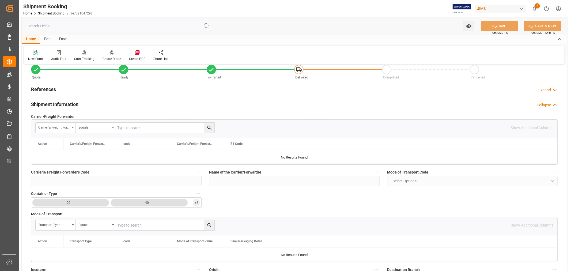
click at [55, 104] on h2 "Shipment Information" at bounding box center [54, 104] width 47 height 7
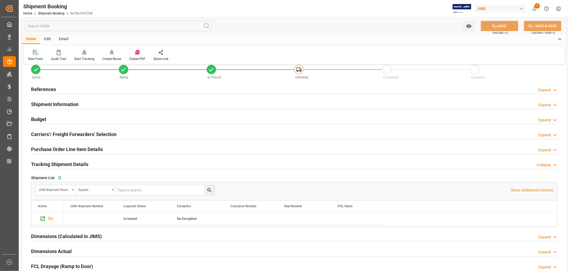
click at [48, 87] on h2 "References" at bounding box center [43, 89] width 25 height 7
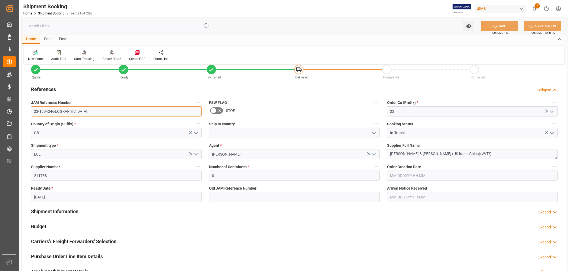
drag, startPoint x: 57, startPoint y: 111, endPoint x: 32, endPoint y: 112, distance: 24.9
click at [32, 112] on input "22-10942-GB" at bounding box center [116, 111] width 171 height 10
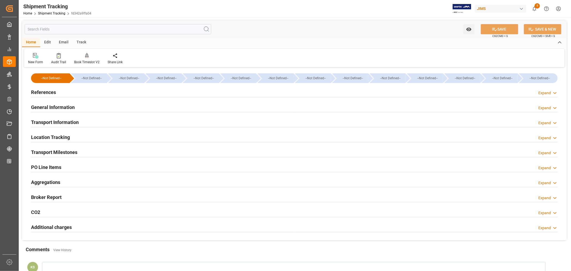
click at [62, 119] on h2 "Transport Information" at bounding box center [55, 122] width 48 height 7
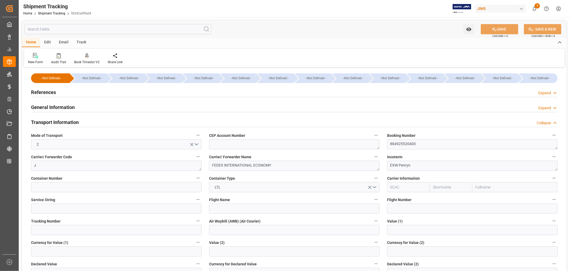
click at [62, 119] on h2 "Transport Information" at bounding box center [55, 122] width 48 height 7
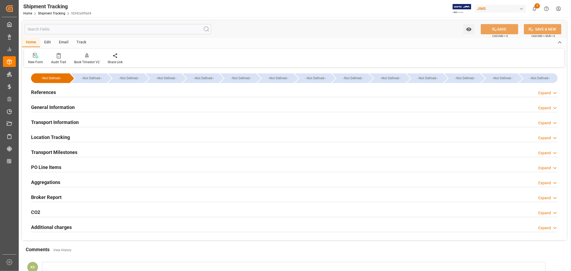
click at [55, 165] on h2 "PO Line Items" at bounding box center [46, 167] width 30 height 7
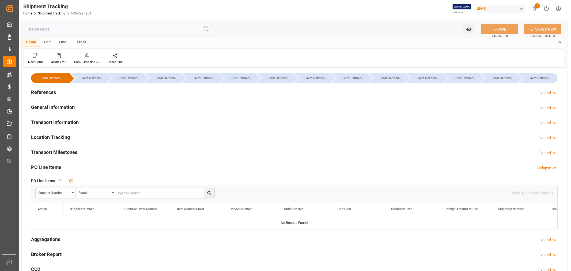
click at [55, 165] on h2 "PO Line Items" at bounding box center [46, 167] width 30 height 7
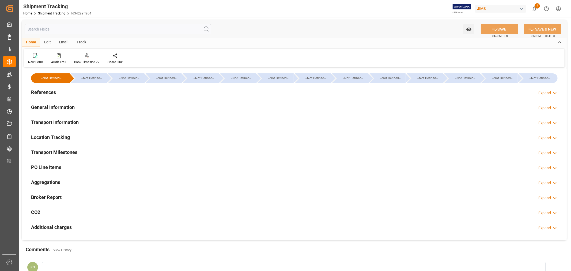
click at [53, 94] on h2 "References" at bounding box center [43, 92] width 25 height 7
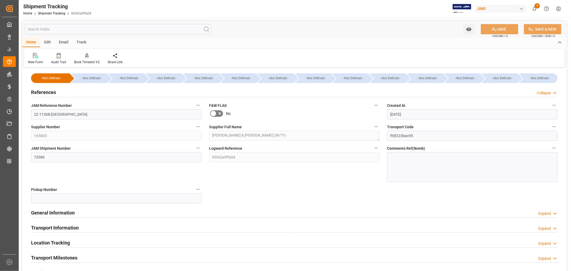
click at [53, 94] on h2 "References" at bounding box center [43, 92] width 25 height 7
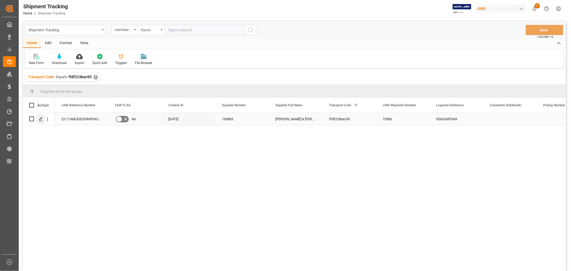
click at [42, 119] on icon "Press SPACE to select this row." at bounding box center [41, 119] width 4 height 4
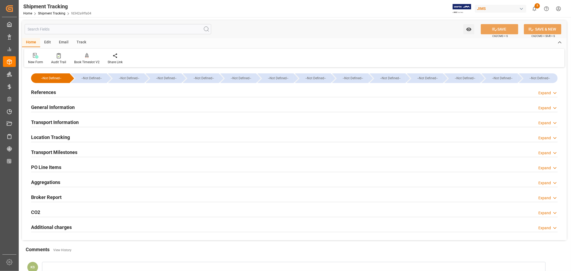
type input "[DATE] 00:00"
type input "[DATE]"
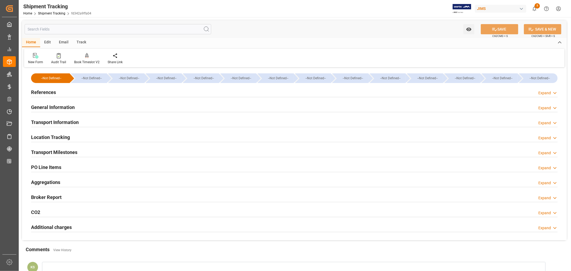
click at [182, 156] on div "Transport Milestones Expand" at bounding box center [294, 152] width 527 height 10
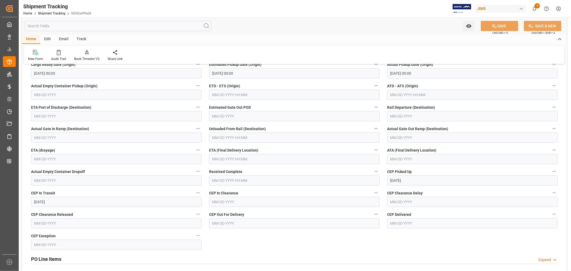
scroll to position [119, 0]
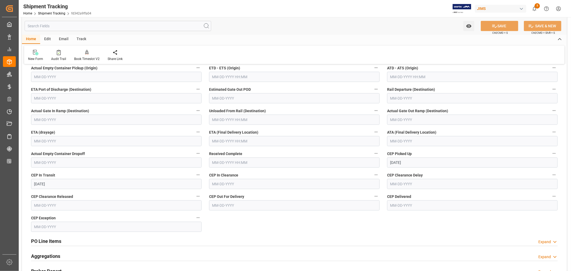
click at [228, 140] on input "text" at bounding box center [294, 141] width 171 height 10
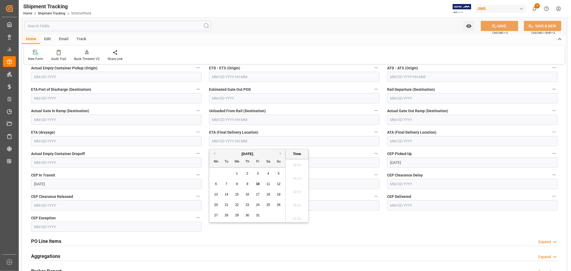
scroll to position [899, 0]
click at [228, 155] on div "October 2025" at bounding box center [247, 153] width 76 height 5
click at [237, 195] on span "15" at bounding box center [236, 195] width 3 height 4
type input "[DATE] 00:00"
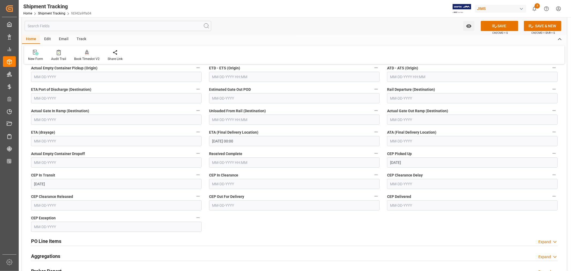
click at [346, 172] on label "CEP In Clearance" at bounding box center [294, 174] width 171 height 7
click at [373, 172] on button "CEP In Clearance" at bounding box center [376, 174] width 7 height 7
click at [500, 28] on div at bounding box center [285, 135] width 571 height 271
click at [500, 25] on button "SAVE" at bounding box center [499, 26] width 37 height 10
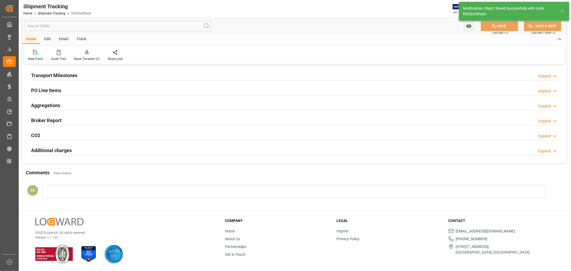
scroll to position [77, 0]
click at [73, 77] on h2 "Transport Milestones" at bounding box center [54, 75] width 46 height 7
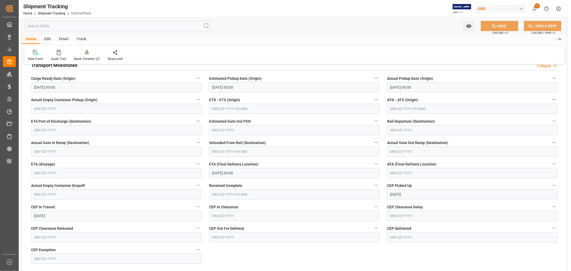
scroll to position [89, 0]
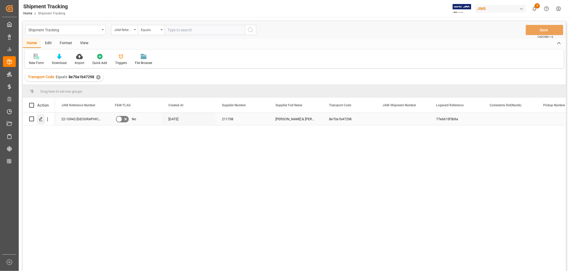
click at [41, 119] on icon "Press SPACE to select this row." at bounding box center [41, 119] width 4 height 4
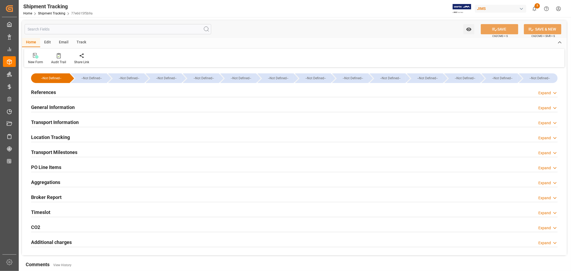
type input "[DATE]"
click at [41, 93] on h2 "References" at bounding box center [43, 92] width 25 height 7
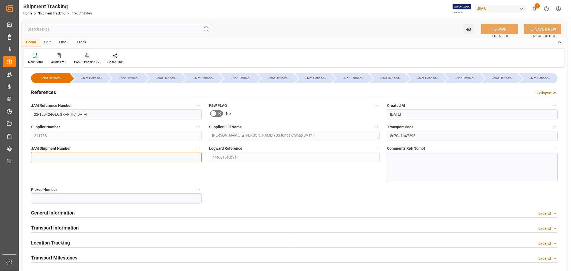
click at [39, 157] on input at bounding box center [116, 157] width 171 height 10
paste input "73387"
type input "73387"
click at [498, 29] on button "SAVE" at bounding box center [499, 29] width 37 height 10
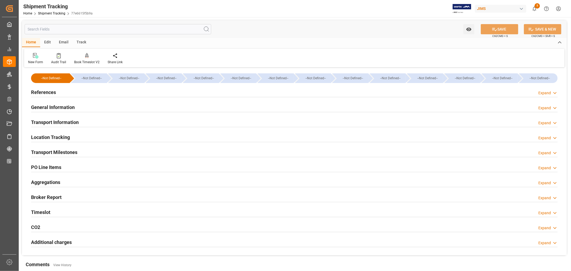
click at [62, 151] on h2 "Transport Milestones" at bounding box center [54, 152] width 46 height 7
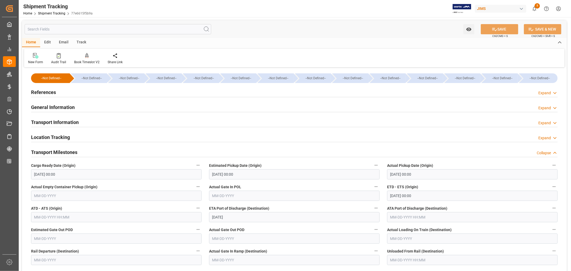
click at [71, 122] on h2 "Transport Information" at bounding box center [55, 122] width 48 height 7
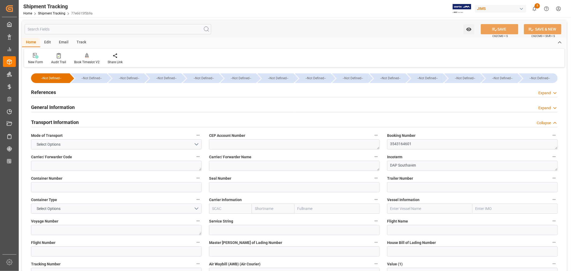
click at [71, 122] on h2 "Transport Information" at bounding box center [55, 122] width 48 height 7
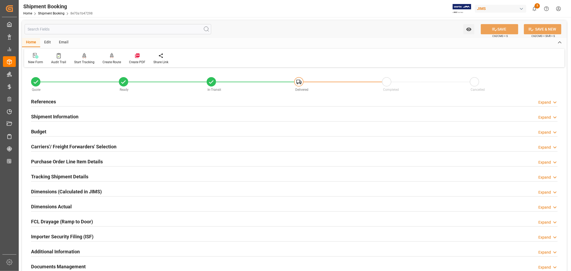
click at [54, 177] on h2 "Tracking Shipment Details" at bounding box center [59, 176] width 57 height 7
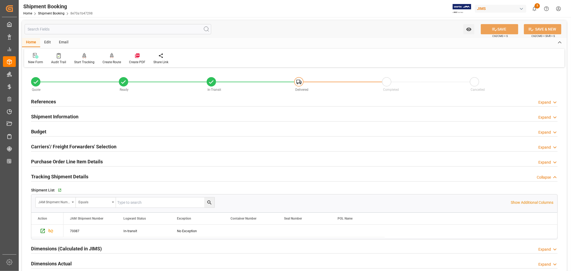
click at [54, 177] on h2 "Tracking Shipment Details" at bounding box center [59, 176] width 57 height 7
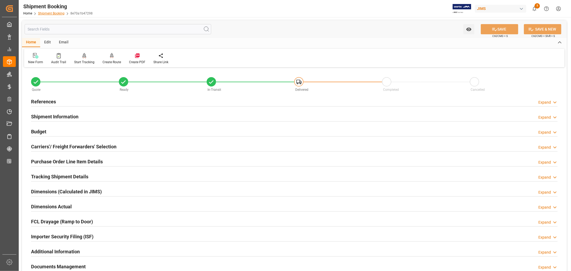
click at [56, 13] on link "Shipment Booking" at bounding box center [51, 14] width 27 height 4
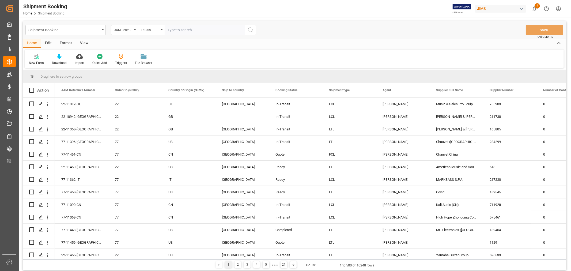
paste input "22-11365-GB"
type input "22-11365-GB"
click at [251, 30] on icon "search button" at bounding box center [250, 30] width 6 height 6
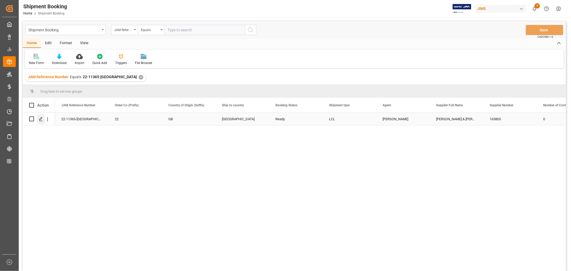
click at [40, 118] on icon "Press SPACE to select this row." at bounding box center [41, 119] width 4 height 4
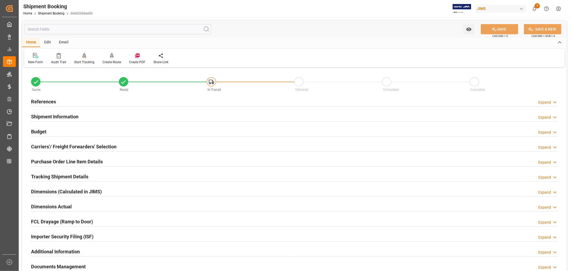
click at [47, 100] on h2 "References" at bounding box center [43, 101] width 25 height 7
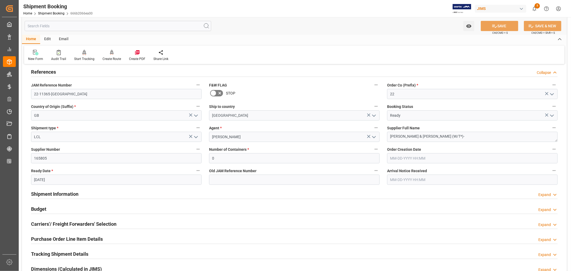
scroll to position [59, 0]
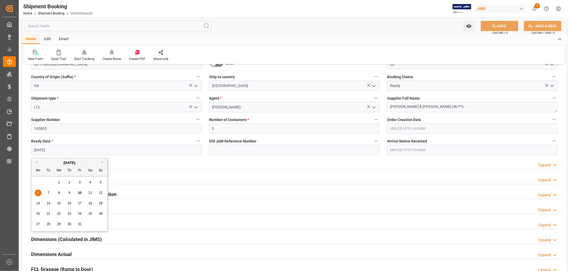
click at [55, 148] on input "10-06-2025" at bounding box center [116, 150] width 171 height 10
click at [37, 204] on span "13" at bounding box center [37, 203] width 3 height 4
type input "10-13-2025"
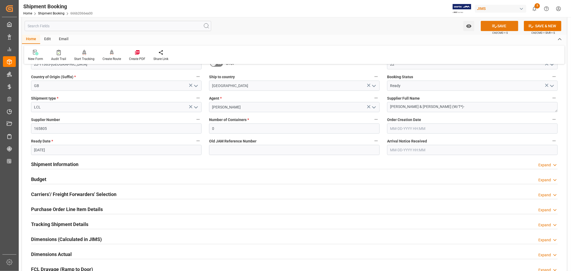
click at [498, 28] on button "SAVE" at bounding box center [499, 26] width 37 height 10
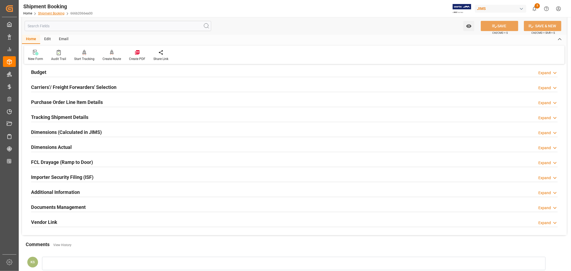
click at [51, 12] on link "Shipment Booking" at bounding box center [51, 14] width 27 height 4
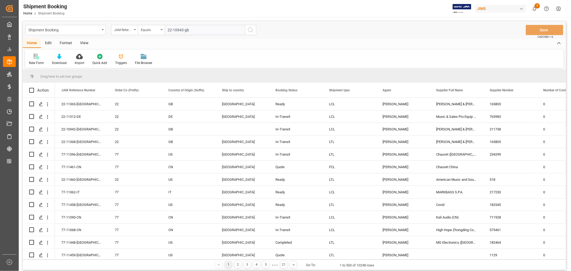
type input "22-10943-gb"
click at [249, 30] on icon "search button" at bounding box center [250, 30] width 6 height 6
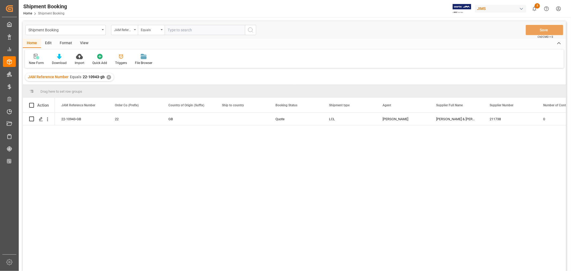
click at [108, 77] on div "✕" at bounding box center [109, 77] width 5 height 5
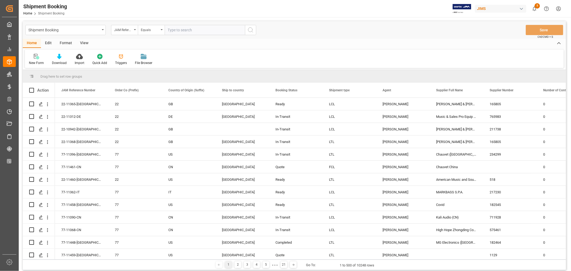
click at [170, 29] on input "text" at bounding box center [205, 30] width 80 height 10
paste input "22-11351-GB"
type input "22-11351-GB"
click at [251, 30] on icon "search button" at bounding box center [250, 30] width 6 height 6
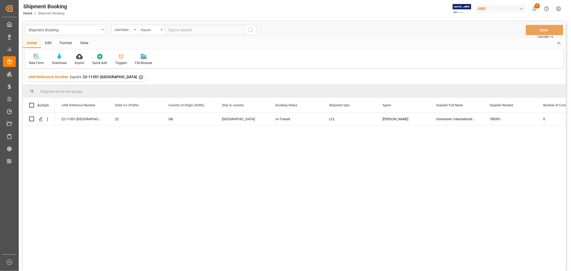
click at [139, 77] on div "✕" at bounding box center [141, 77] width 5 height 5
